Goal: Information Seeking & Learning: Learn about a topic

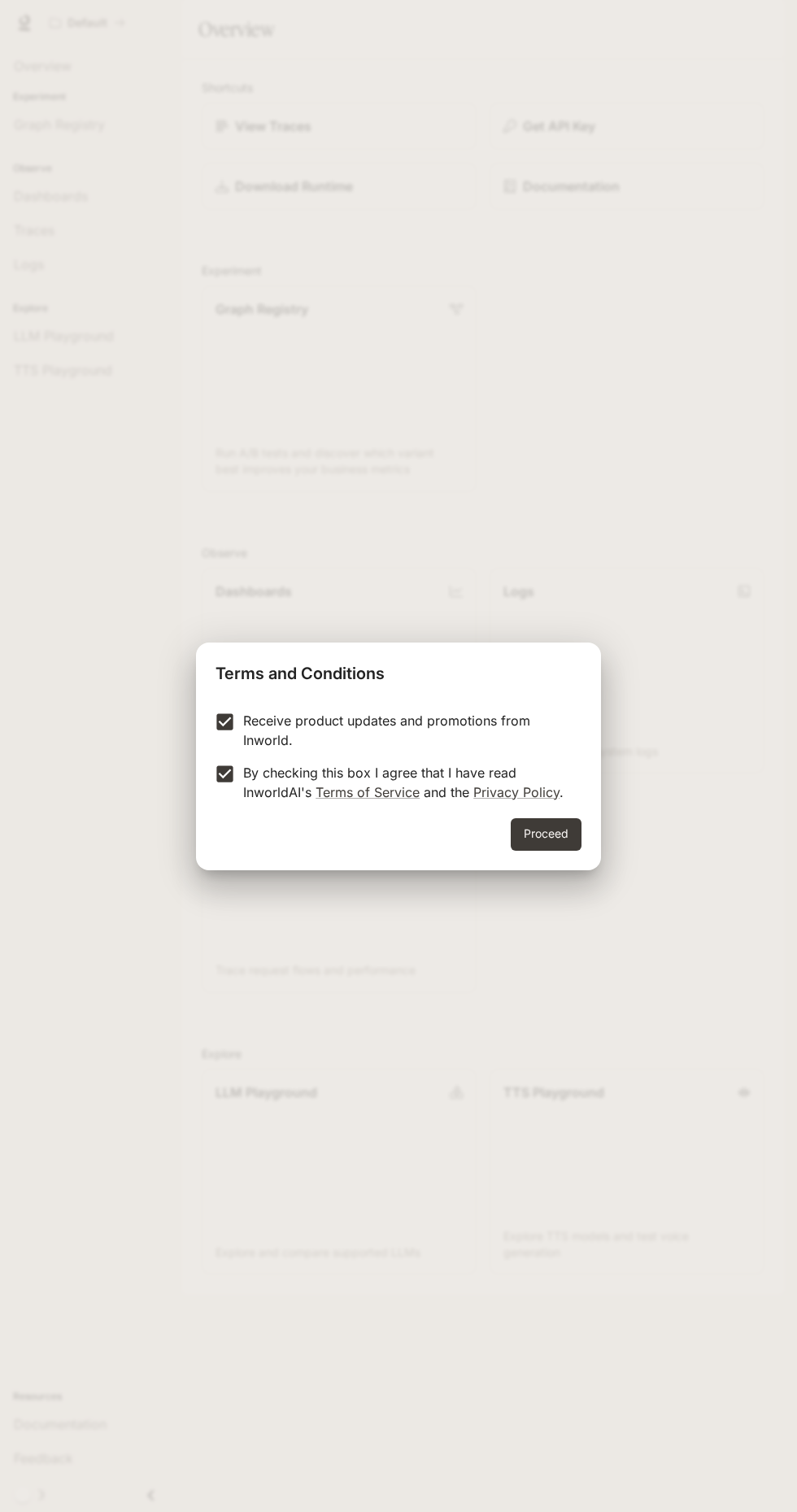
click at [576, 835] on button "Proceed" at bounding box center [546, 835] width 70 height 33
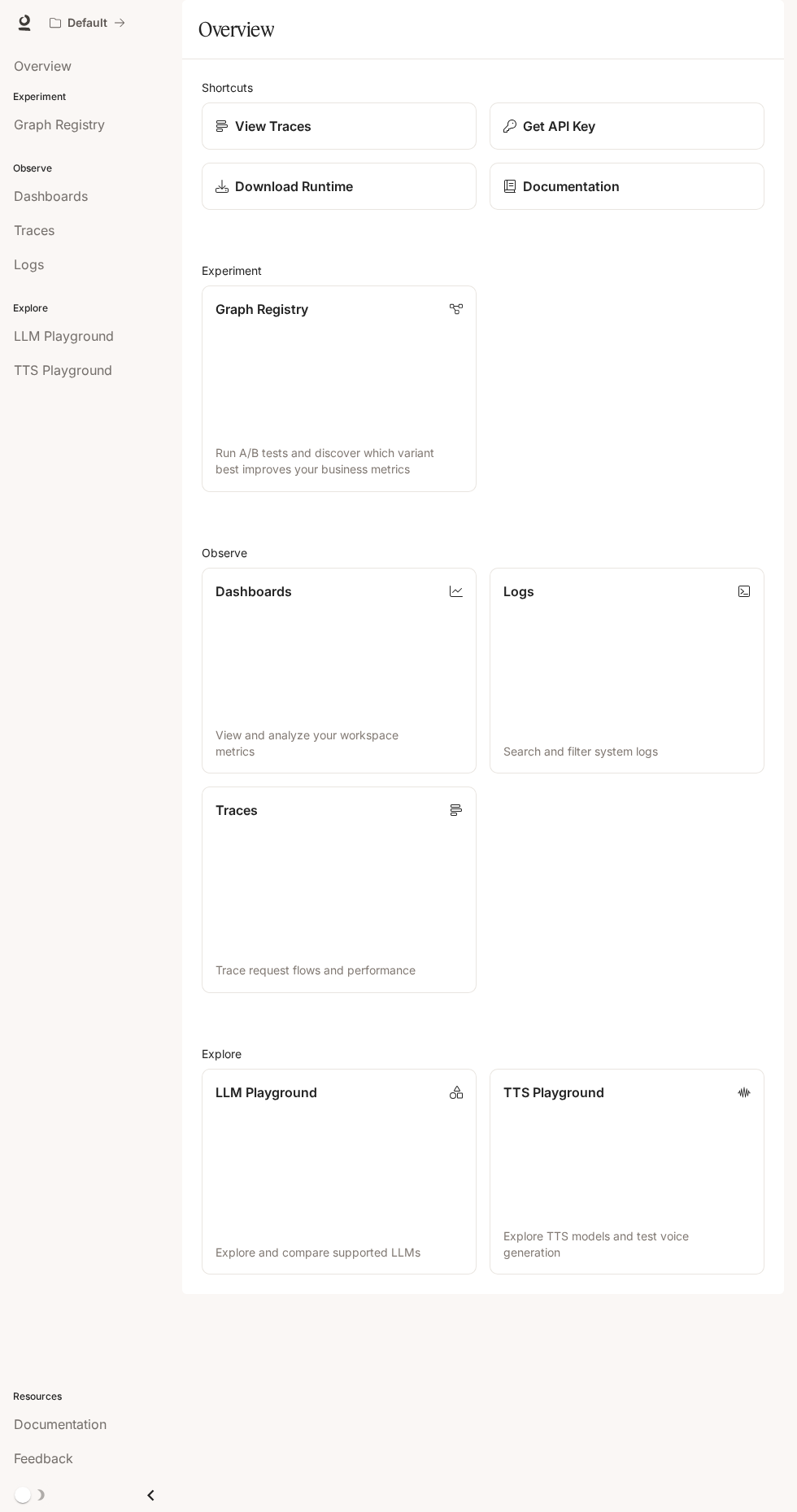
click at [702, 15] on span "Documentation" at bounding box center [686, 23] width 80 height 21
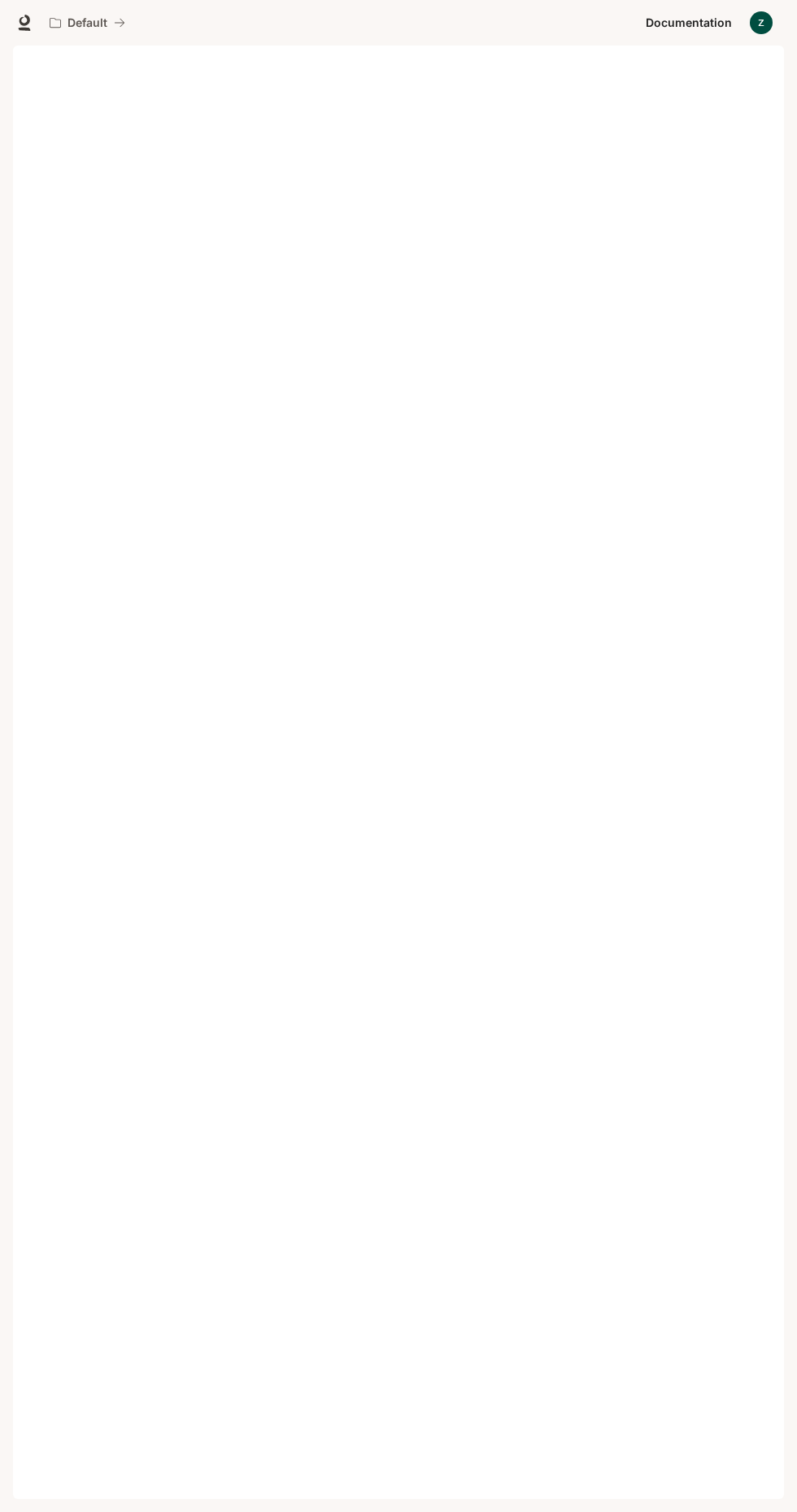
click at [5, 121] on div "Skip to main content Portal Overview Experiment Graph Registry Observe Dashboar…" at bounding box center [398, 756] width 797 height 1512
click at [5, 124] on div "Skip to main content Portal Overview Experiment Graph Registry Observe Dashboar…" at bounding box center [398, 756] width 797 height 1512
click at [5, 130] on div "Skip to main content Portal Overview Experiment Graph Registry Observe Dashboar…" at bounding box center [398, 756] width 797 height 1512
